Goal: Task Accomplishment & Management: Use online tool/utility

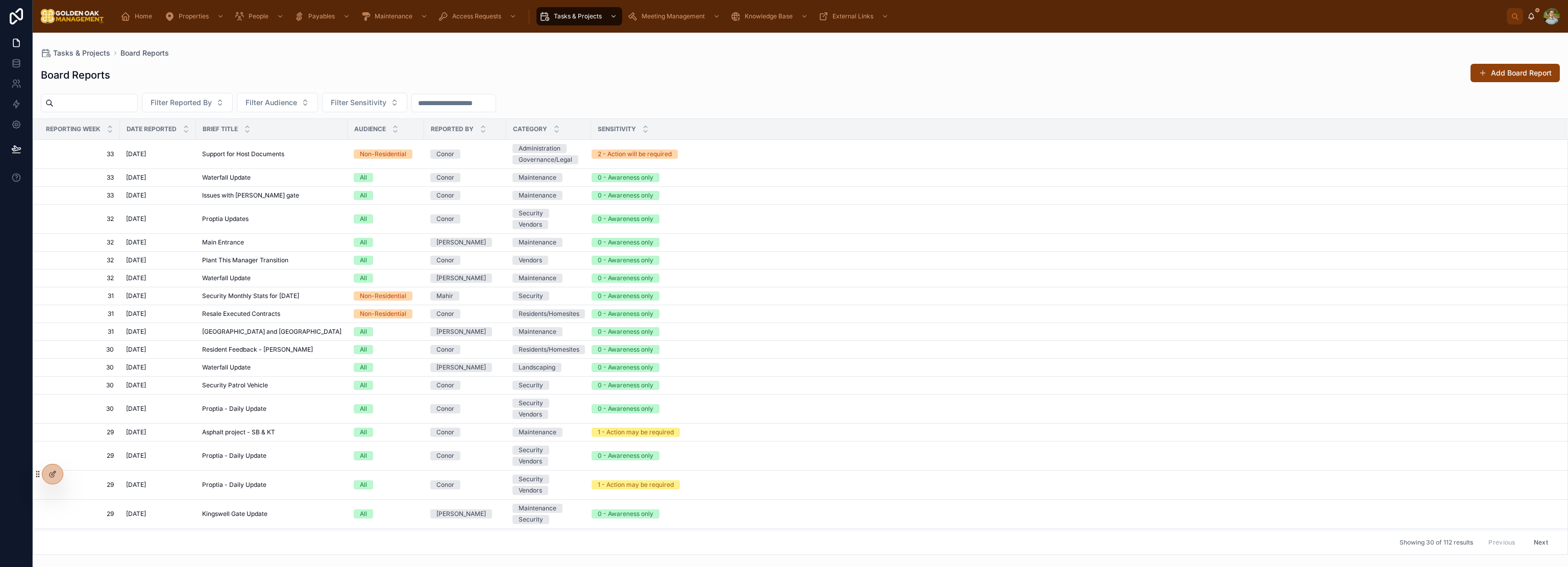
click at [861, 80] on div "Board Reports Add Board Report" at bounding box center [800, 75] width 1519 height 24
drag, startPoint x: 861, startPoint y: 80, endPoint x: 855, endPoint y: 80, distance: 6.0
click at [858, 80] on div "Board Reports Add Board Report" at bounding box center [800, 75] width 1519 height 24
click at [858, 76] on div "Board Reports Add Board Report" at bounding box center [800, 75] width 1519 height 24
click at [858, 77] on div "Board Reports Add Board Report" at bounding box center [800, 75] width 1519 height 24
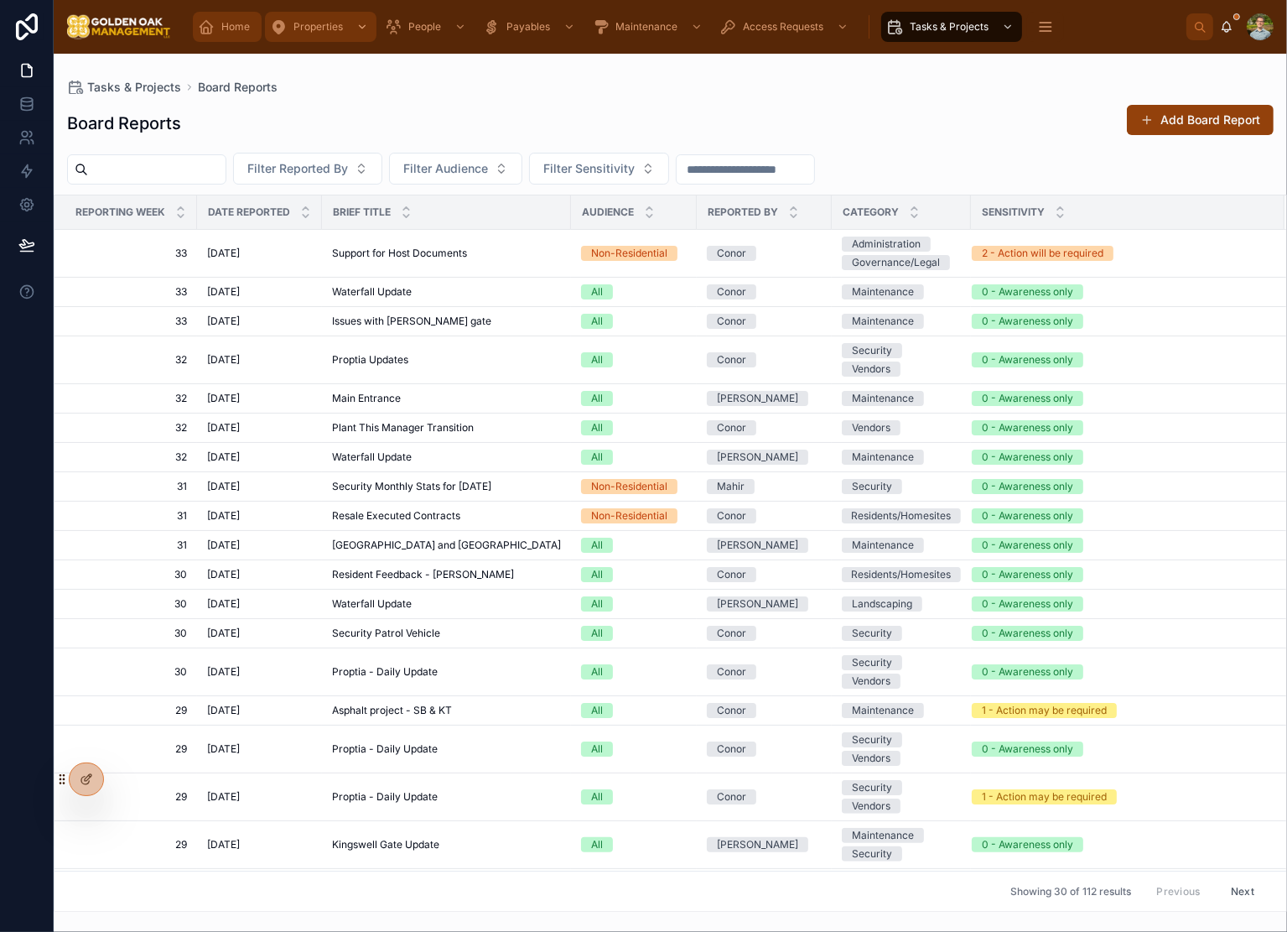
click at [213, 29] on icon "scrollable content" at bounding box center [206, 26] width 17 height 17
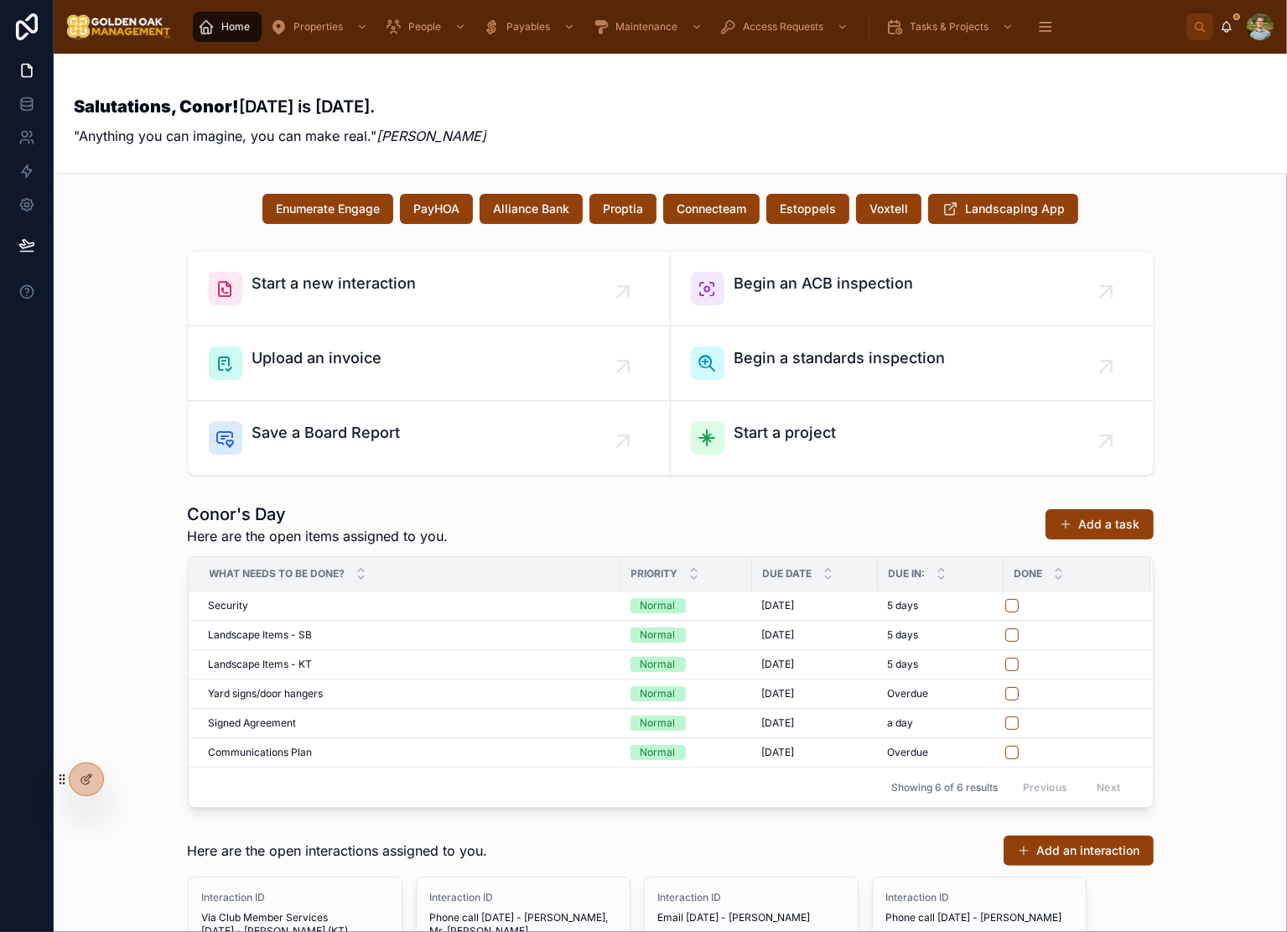
click at [1168, 131] on div "Salutations, Conor! [DATE] is [DATE]. "Anything you can imagine, you can make r…" at bounding box center [670, 113] width 1193 height 79
click at [1199, 262] on div "Start a new interaction Begin an ACB inspection Upload an invoice Begin a stand…" at bounding box center [670, 363] width 1207 height 238
click at [1199, 327] on div "Start a new interaction Begin an ACB inspection Upload an invoice Begin a stand…" at bounding box center [670, 363] width 1207 height 238
